Goal: Transaction & Acquisition: Obtain resource

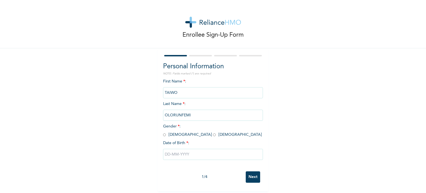
scroll to position [2, 0]
click at [164, 130] on span "Gender * : Male Female" at bounding box center [212, 130] width 99 height 12
click at [163, 132] on input "radio" at bounding box center [164, 134] width 3 height 5
radio input "true"
click at [165, 154] on input "text" at bounding box center [213, 154] width 100 height 11
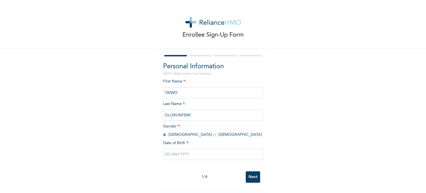
select select "8"
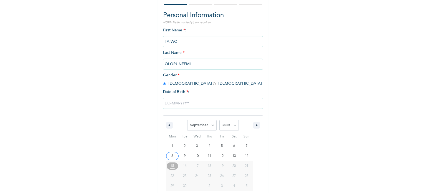
scroll to position [59, 0]
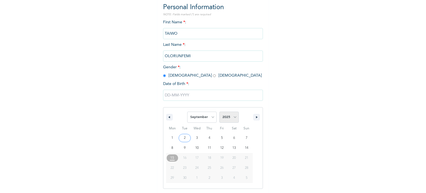
click at [225, 120] on select "2025 2024 2023 2022 2021 2020 2019 2018 2017 2016 2015 2014 2013 2012 2011 2010…" at bounding box center [228, 117] width 19 height 11
click at [219, 112] on select "2025 2024 2023 2022 2021 2020 2019 2018 2017 2016 2015 2014 2013 2012 2011 2010…" at bounding box center [228, 117] width 19 height 11
click at [229, 115] on select "2025 2024 2023 2022 2021 2020 2019 2018 2017 2016 2015 2014 2013 2012 2011 2010…" at bounding box center [228, 117] width 19 height 11
select select "1994"
click at [219, 112] on select "2025 2024 2023 2022 2021 2020 2019 2018 2017 2016 2015 2014 2013 2012 2011 2010…" at bounding box center [228, 117] width 19 height 11
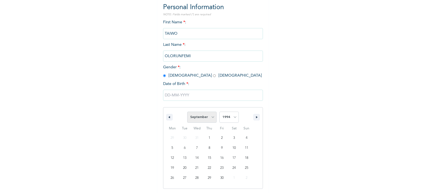
click at [203, 118] on select "January February March April May June July August September October November De…" at bounding box center [201, 117] width 29 height 11
select select "7"
click at [187, 112] on select "January February March April May June July August September October November De…" at bounding box center [201, 117] width 29 height 11
type input "08/10/1994"
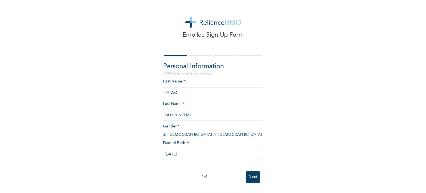
scroll to position [2, 0]
click at [254, 176] on input "Next" at bounding box center [253, 176] width 14 height 11
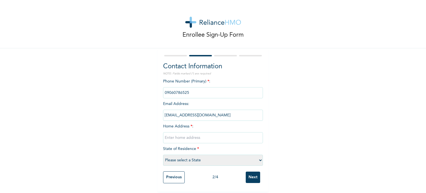
click at [187, 133] on input "text" at bounding box center [213, 137] width 100 height 11
type input "38, Aco-Hitek Close, Aco-Amac Estate, Airport Road, Abuja"
click at [185, 155] on select "Please select a State Abia Abuja (FCT) Adamawa Akwa Ibom Anambra Bauchi Bayelsa…" at bounding box center [213, 160] width 100 height 11
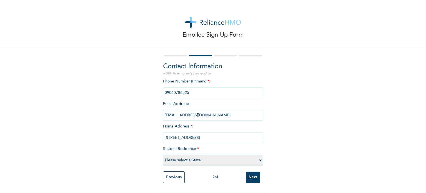
select select "15"
click at [163, 155] on select "Please select a State Abia Abuja (FCT) Adamawa Akwa Ibom Anambra Bauchi Bayelsa…" at bounding box center [213, 160] width 100 height 11
click at [254, 174] on input "Next" at bounding box center [253, 176] width 14 height 11
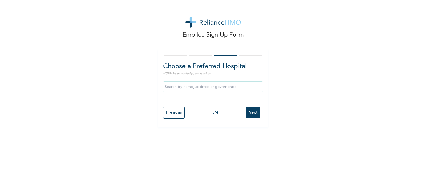
click at [188, 86] on input "text" at bounding box center [213, 86] width 100 height 11
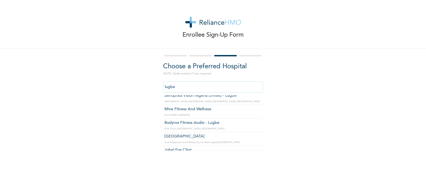
scroll to position [181, 0]
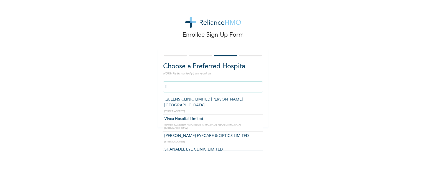
type input "l"
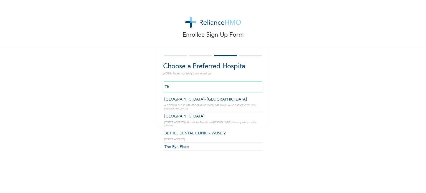
type input "T"
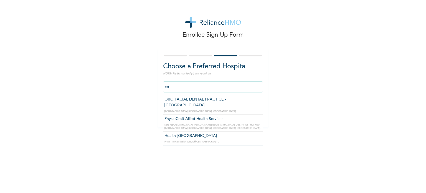
type input "c"
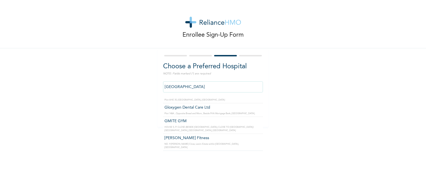
scroll to position [0, 0]
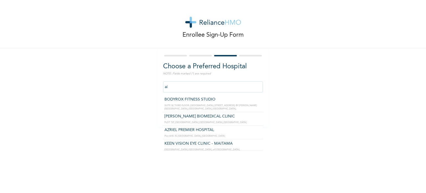
type input "a"
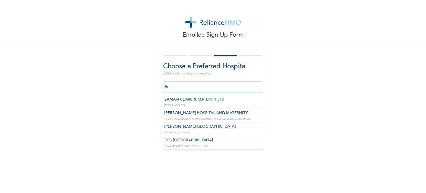
type input "f"
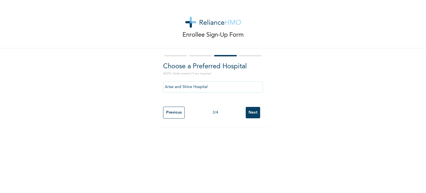
click at [216, 89] on input "Arise and Shine Hospital" at bounding box center [213, 86] width 100 height 11
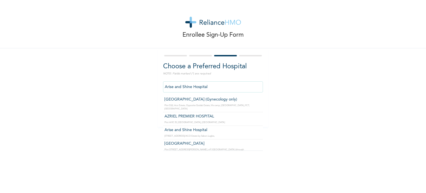
type input "AZRIEL PREMIER HOSPITAL"
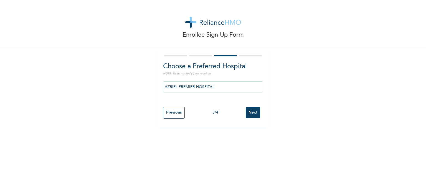
click at [246, 113] on input "Next" at bounding box center [253, 112] width 14 height 11
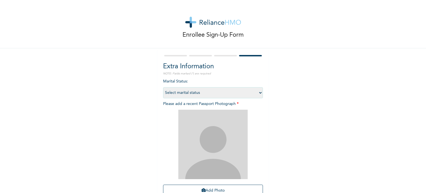
click at [231, 94] on select "Select marital status Single Married Divorced Widow/Widower" at bounding box center [213, 92] width 100 height 11
select select "1"
click at [163, 87] on select "Select marital status Single Married Divorced Widow/Widower" at bounding box center [213, 92] width 100 height 11
click at [214, 138] on img at bounding box center [212, 144] width 69 height 69
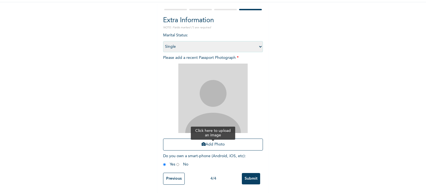
click at [204, 142] on button "Add Photo" at bounding box center [213, 144] width 100 height 12
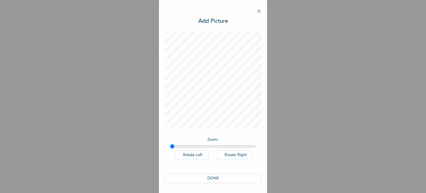
scroll to position [0, 0]
type input "1"
drag, startPoint x: 171, startPoint y: 145, endPoint x: 150, endPoint y: 144, distance: 21.1
click at [170, 144] on input "range" at bounding box center [213, 146] width 86 height 4
click at [222, 180] on button "DONE" at bounding box center [213, 178] width 97 height 9
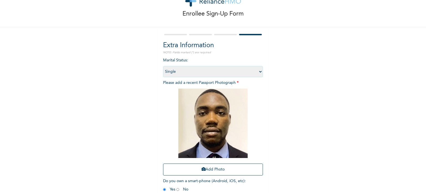
scroll to position [50, 0]
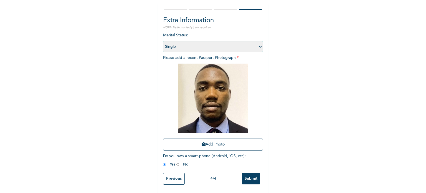
click at [249, 174] on input "Submit" at bounding box center [251, 178] width 18 height 11
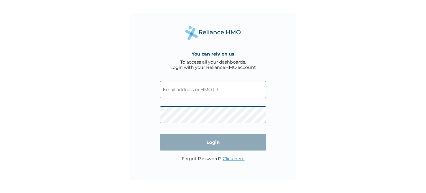
click at [212, 90] on input "text" at bounding box center [213, 89] width 107 height 17
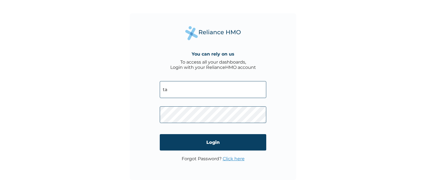
type input "t"
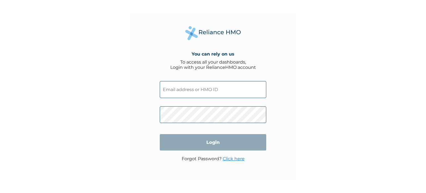
paste input "GEG/10077/A"
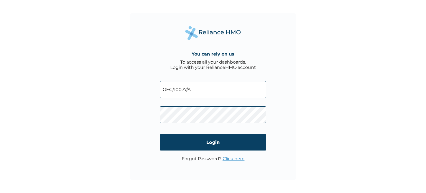
type input "GEG/10077/A"
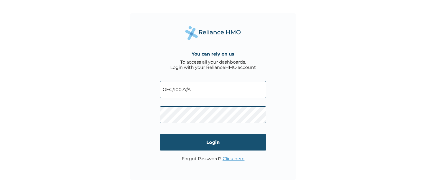
click at [168, 142] on input "Login" at bounding box center [213, 142] width 107 height 16
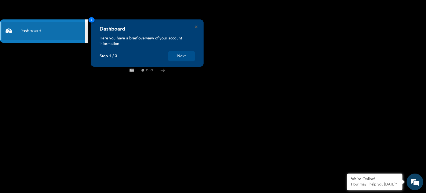
click at [185, 57] on button "Next" at bounding box center [181, 56] width 26 height 10
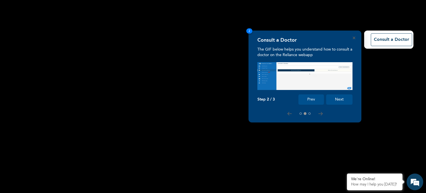
click at [340, 100] on button "Next" at bounding box center [339, 99] width 26 height 10
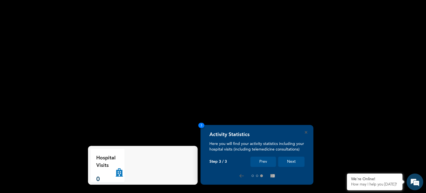
click at [291, 161] on button "Next" at bounding box center [291, 161] width 26 height 10
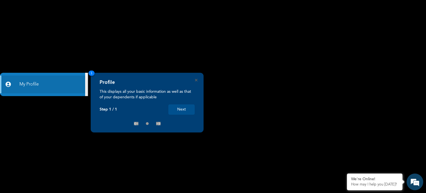
click at [188, 110] on button "Next" at bounding box center [181, 109] width 26 height 10
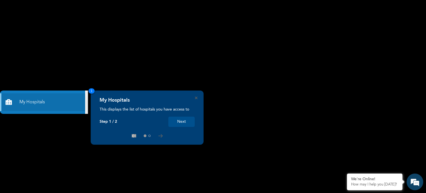
click at [176, 125] on button "Next" at bounding box center [181, 122] width 26 height 10
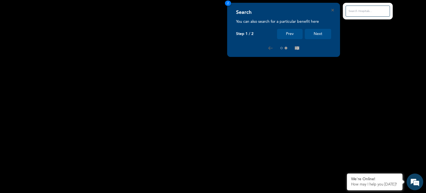
click at [182, 193] on div "Search You can also search for a particular benefit here Step 1 / 2 Prev Next 2" at bounding box center [213, 193] width 426 height 0
click at [319, 37] on button "Next" at bounding box center [318, 34] width 26 height 10
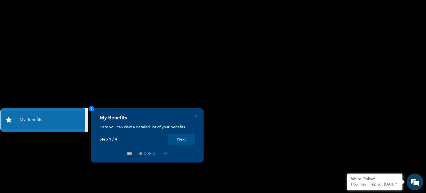
click at [182, 140] on button "Next" at bounding box center [181, 139] width 26 height 10
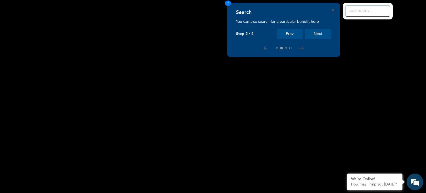
click at [318, 35] on button "Next" at bounding box center [318, 34] width 26 height 10
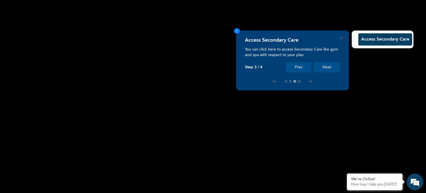
click at [368, 40] on button "Access Secondary Care" at bounding box center [385, 39] width 54 height 12
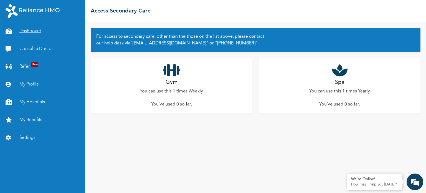
click at [29, 34] on link "Dashboard" at bounding box center [42, 31] width 85 height 18
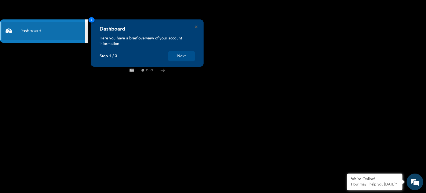
click at [175, 56] on button "Next" at bounding box center [181, 56] width 26 height 10
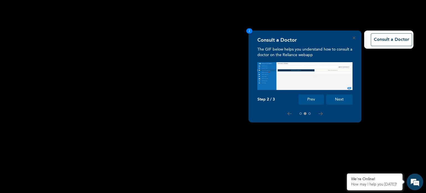
click at [338, 97] on button "Next" at bounding box center [339, 99] width 26 height 10
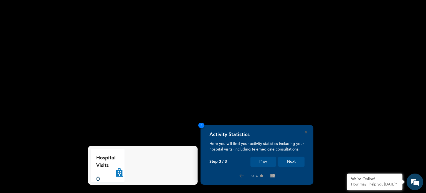
click at [289, 162] on button "Next" at bounding box center [291, 161] width 26 height 10
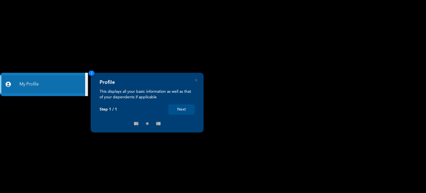
click at [198, 80] on div "Profile This displays all your basic information as well as that of your depend…" at bounding box center [147, 103] width 113 height 60
click at [196, 80] on icon "Close" at bounding box center [196, 80] width 2 height 2
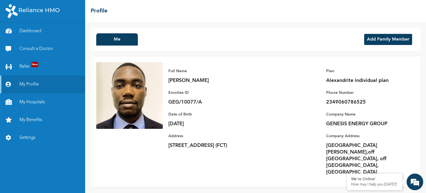
click at [382, 36] on button "Add Family Member" at bounding box center [388, 39] width 48 height 11
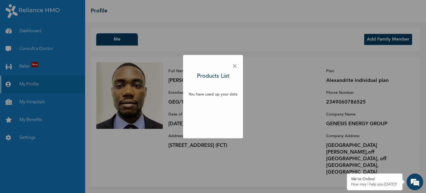
click at [234, 67] on span "×" at bounding box center [234, 66] width 5 height 12
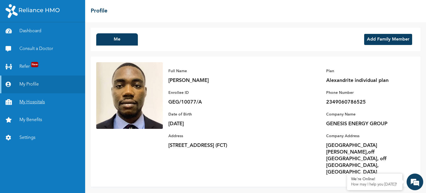
click at [42, 99] on link "My Hospitals" at bounding box center [42, 102] width 85 height 18
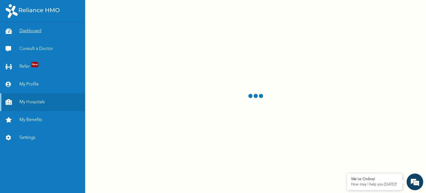
click at [36, 31] on link "Dashboard" at bounding box center [42, 31] width 85 height 18
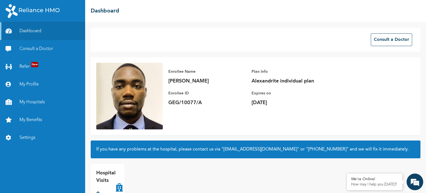
scroll to position [15, 0]
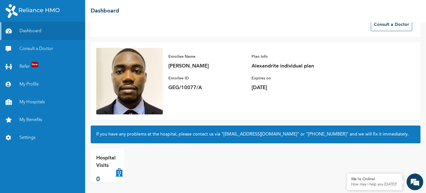
drag, startPoint x: 340, startPoint y: 1, endPoint x: 231, endPoint y: 16, distance: 110.1
click at [231, 16] on div "☰ Dashboard" at bounding box center [255, 11] width 341 height 22
click at [53, 47] on link "Consult a Doctor" at bounding box center [42, 49] width 85 height 18
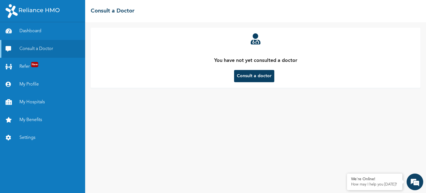
click at [250, 79] on button "Consult a doctor" at bounding box center [254, 76] width 40 height 12
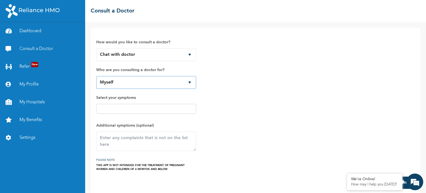
click at [189, 82] on select "Myself" at bounding box center [146, 82] width 100 height 13
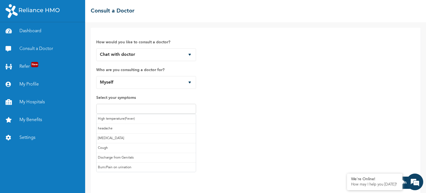
click at [170, 106] on input "text" at bounding box center [146, 108] width 97 height 7
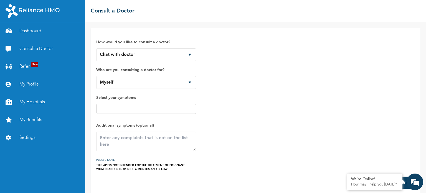
click at [244, 101] on div "How would you like to consult a doctor? Chat with doctor Phone Call Who are you…" at bounding box center [255, 102] width 319 height 138
click at [27, 71] on link "Refer New" at bounding box center [42, 67] width 85 height 18
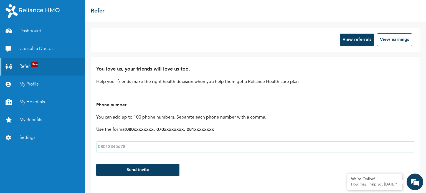
scroll to position [10, 0]
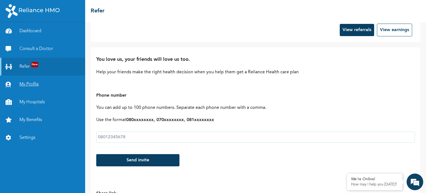
click at [40, 86] on link "My Profile" at bounding box center [42, 84] width 85 height 18
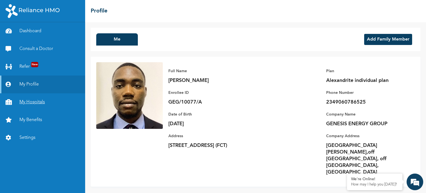
click at [39, 98] on link "My Hospitals" at bounding box center [42, 102] width 85 height 18
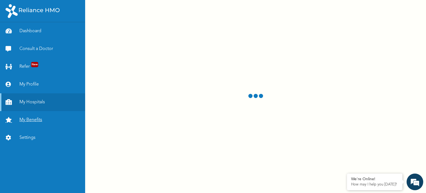
click at [38, 119] on link "My Benefits" at bounding box center [42, 120] width 85 height 18
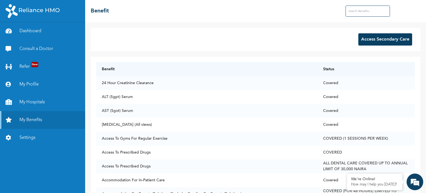
click at [373, 42] on button "Access Secondary Care" at bounding box center [385, 39] width 54 height 12
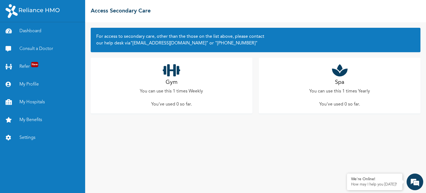
click at [175, 97] on div "Gym You can use this 1 times Weekly You've used 0 so far ." at bounding box center [172, 85] width 162 height 55
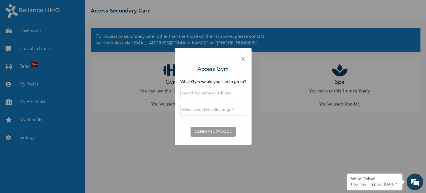
click at [201, 94] on input "text" at bounding box center [213, 93] width 66 height 11
type input "a"
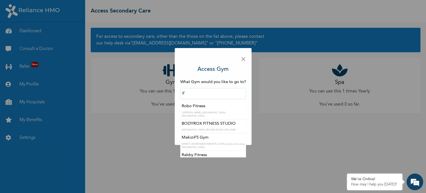
type input "i"
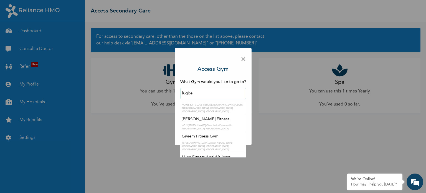
scroll to position [51, 0]
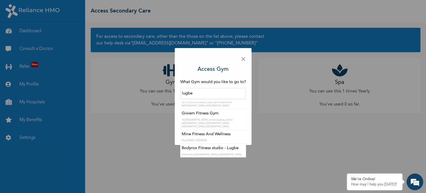
type input "Giviem Fitness Gym"
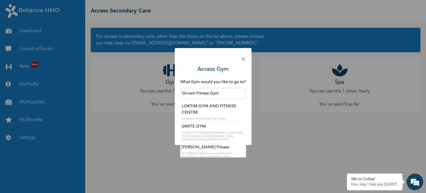
click at [218, 90] on input "Giviem Fitness Gym" at bounding box center [213, 93] width 66 height 11
drag, startPoint x: 220, startPoint y: 91, endPoint x: 161, endPoint y: 90, distance: 58.8
click at [161, 90] on div "× Access Gym What Gym would you like to go to? Giviem Fitness Gym LOKTIM GYM AN…" at bounding box center [213, 96] width 426 height 193
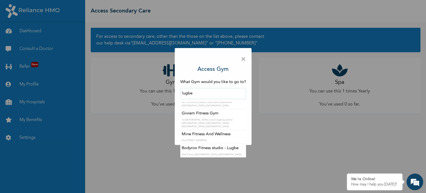
type input "Bodyrox Fitness studio - Lugbe"
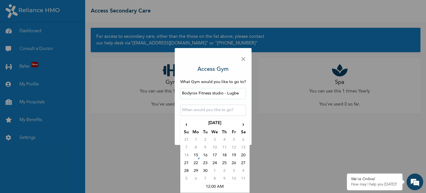
click at [210, 109] on input "text" at bounding box center [213, 110] width 66 height 11
click at [235, 155] on td "19" at bounding box center [233, 156] width 9 height 8
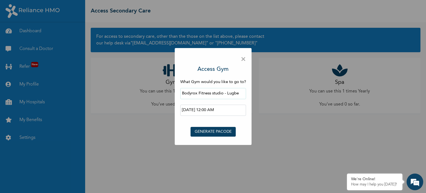
click at [211, 113] on input "2025-09-19 12:00 AM" at bounding box center [213, 110] width 66 height 11
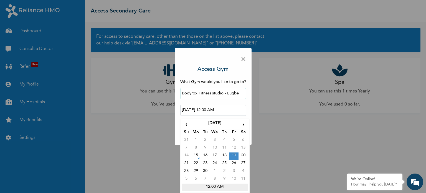
click at [216, 185] on td "12:00 AM" at bounding box center [215, 187] width 67 height 8
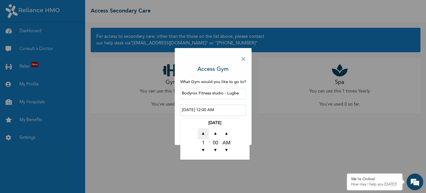
click at [203, 133] on span "▲" at bounding box center [203, 133] width 11 height 11
click at [204, 151] on span "▼" at bounding box center [203, 150] width 11 height 11
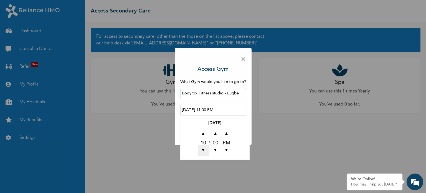
click at [204, 151] on span "▼" at bounding box center [203, 150] width 11 height 11
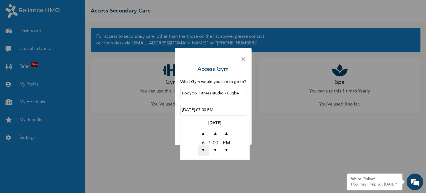
type input "2025-09-19 06:00 PM"
click at [212, 120] on div "2025-09-19 ▲ 6 ▼ : ▲ 00 ▼ ▲ PM ▼" at bounding box center [214, 139] width 69 height 41
click at [190, 108] on input "2025-09-19 06:00 PM" at bounding box center [213, 110] width 66 height 11
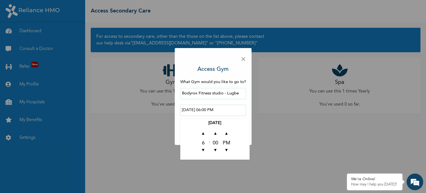
click at [190, 108] on input "2025-09-19 06:00 PM" at bounding box center [213, 110] width 66 height 11
click at [199, 109] on input "2025-09-19 06:00 PM" at bounding box center [213, 110] width 66 height 11
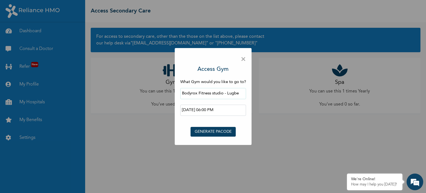
click at [204, 87] on div "Bodyrox Fitness studio - Lugbe" at bounding box center [213, 93] width 66 height 17
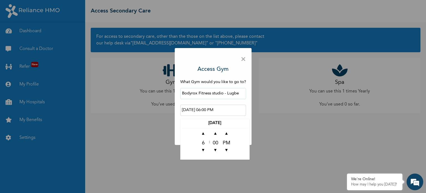
click at [202, 110] on input "2025-09-19 06:00 PM" at bounding box center [213, 110] width 66 height 11
click at [191, 110] on input "2025-09-19 06:00 PM" at bounding box center [213, 110] width 66 height 11
click at [213, 109] on input "2025-09-19 06:00 PM" at bounding box center [213, 110] width 66 height 11
click at [213, 122] on th "2025-09-19" at bounding box center [215, 124] width 67 height 8
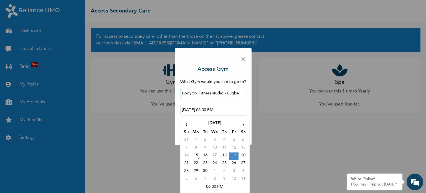
click at [234, 156] on td "19" at bounding box center [233, 156] width 9 height 8
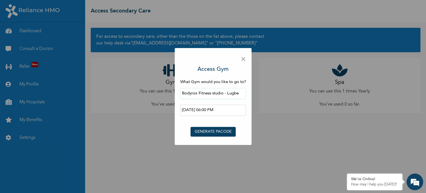
click at [213, 129] on button "GENERATE PACODE" at bounding box center [213, 132] width 45 height 10
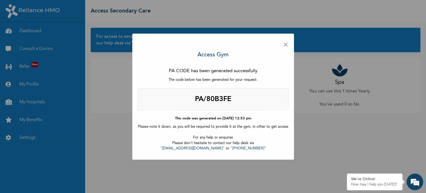
click at [284, 46] on span "×" at bounding box center [285, 45] width 5 height 12
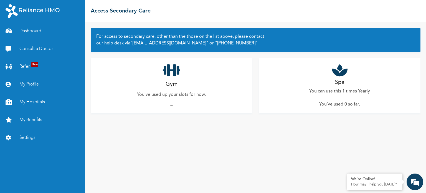
click at [342, 75] on icon at bounding box center [340, 70] width 16 height 14
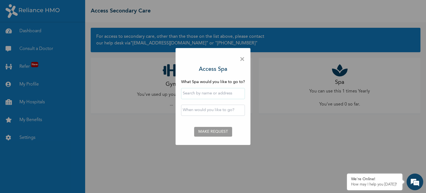
click at [221, 99] on div at bounding box center [213, 93] width 64 height 17
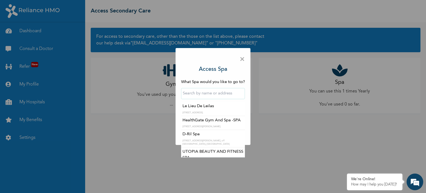
click at [221, 90] on input "text" at bounding box center [213, 93] width 64 height 11
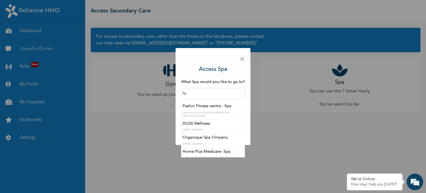
type input "l"
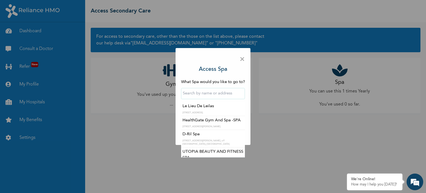
type input "c"
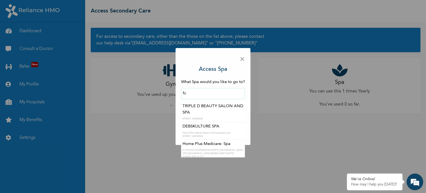
type input "f"
click at [231, 94] on input "abuj" at bounding box center [213, 93] width 64 height 11
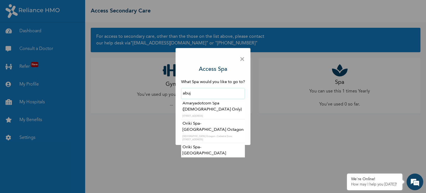
scroll to position [116, 0]
type input "Oriki Spa- [GEOGRAPHIC_DATA] Octagon"
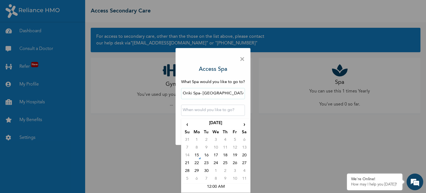
click at [195, 114] on input "text" at bounding box center [213, 110] width 64 height 11
click at [187, 170] on td "28" at bounding box center [187, 172] width 9 height 8
click at [212, 110] on input "2025-09-28 12:00 AM" at bounding box center [213, 110] width 64 height 11
click at [216, 169] on td "1" at bounding box center [215, 172] width 9 height 8
click at [211, 110] on input "2025-10-01 12:00 AM" at bounding box center [213, 110] width 64 height 11
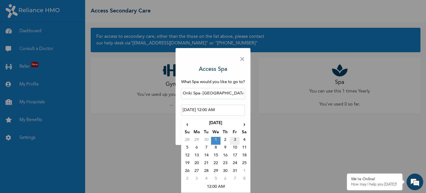
click at [234, 140] on td "3" at bounding box center [234, 141] width 9 height 8
click at [217, 111] on input "2025-10-03 12:00 AM" at bounding box center [213, 110] width 64 height 11
click at [219, 186] on td "12:00 AM" at bounding box center [216, 187] width 67 height 8
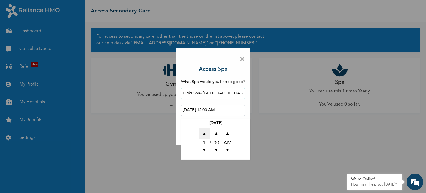
click at [204, 132] on span "▲" at bounding box center [204, 133] width 11 height 11
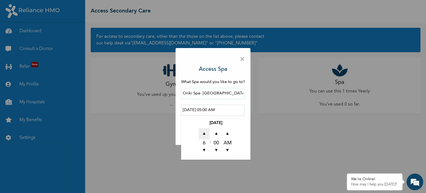
click at [204, 132] on span "▲" at bounding box center [204, 133] width 11 height 11
click at [204, 150] on span "▼" at bounding box center [204, 150] width 11 height 11
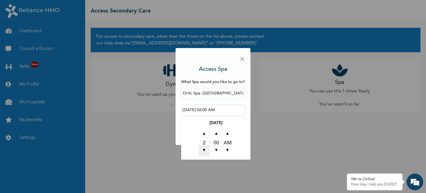
click at [204, 150] on span "▼" at bounding box center [204, 150] width 11 height 11
click at [203, 132] on span "▲" at bounding box center [204, 133] width 11 height 11
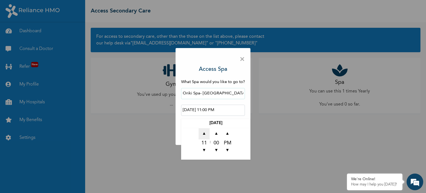
click at [203, 132] on span "▲" at bounding box center [204, 133] width 11 height 11
click at [203, 149] on span "▼" at bounding box center [204, 150] width 11 height 11
click at [227, 134] on span "▲" at bounding box center [227, 133] width 11 height 11
type input "2025-10-03 12:00 PM"
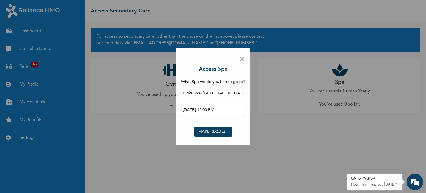
click at [210, 60] on div "× Access Spa What Spa would you like to go to? Oriki Spa- Bon Hotel Octagon 202…" at bounding box center [213, 96] width 75 height 97
click at [219, 131] on button "MAKE REQUEST" at bounding box center [213, 132] width 38 height 10
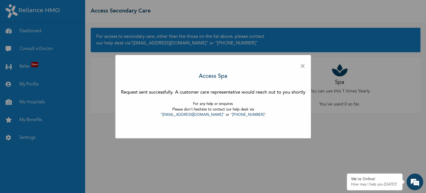
click at [303, 63] on span "×" at bounding box center [302, 66] width 5 height 12
